Goal: Register for event/course

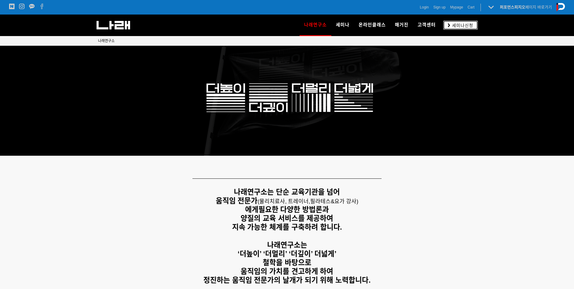
click at [461, 26] on span "세미나신청" at bounding box center [461, 25] width 23 height 6
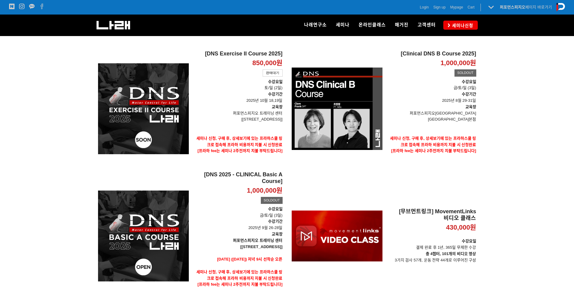
scroll to position [61, 0]
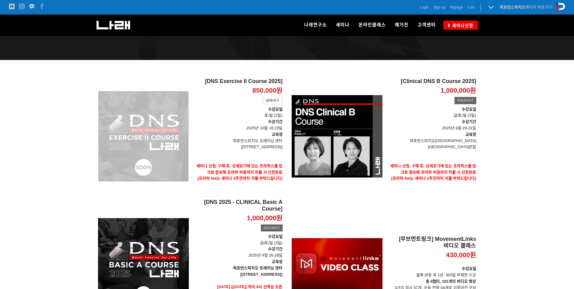
click at [183, 126] on div "[DNS Exercise II Course 2025] 850,000원 TIME SALE 판매대기" at bounding box center [143, 136] width 91 height 116
